Goal: Information Seeking & Learning: Check status

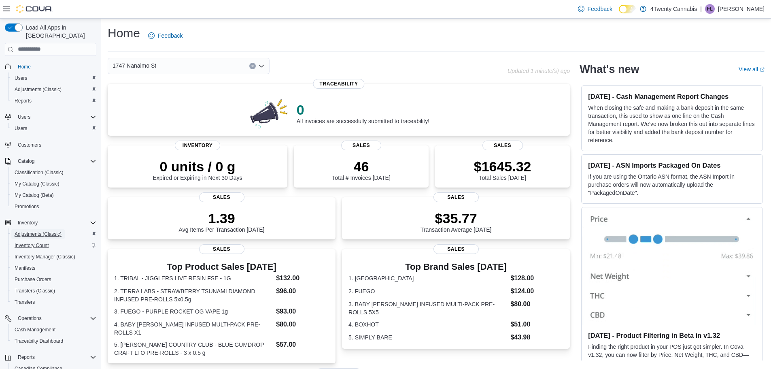
scroll to position [60, 0]
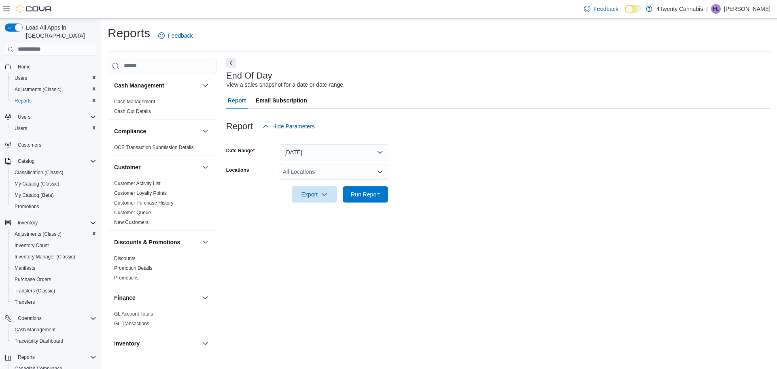
click at [304, 168] on div "All Locations" at bounding box center [334, 172] width 108 height 16
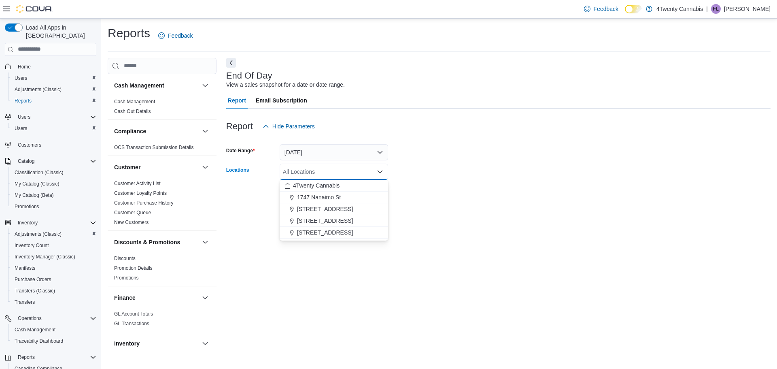
click at [314, 195] on span "1747 Nanaimo St" at bounding box center [319, 197] width 44 height 8
click at [448, 187] on form "Date Range Today Locations 1747 Nanaimo St Combo box. Selected. 1747 Nanaimo St…" at bounding box center [498, 168] width 544 height 68
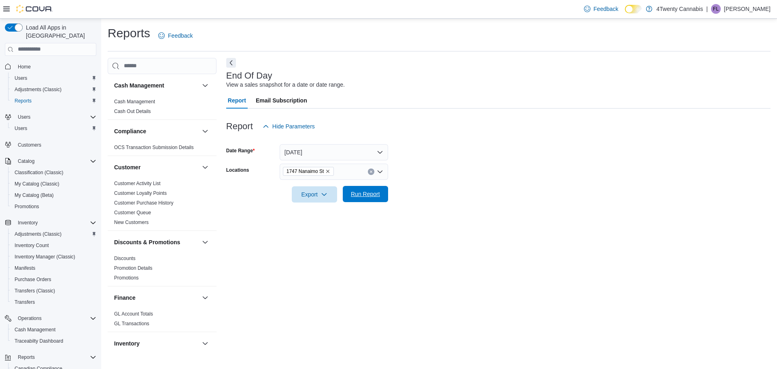
click at [387, 195] on button "Run Report" at bounding box center [365, 194] width 45 height 16
